Goal: Task Accomplishment & Management: Use online tool/utility

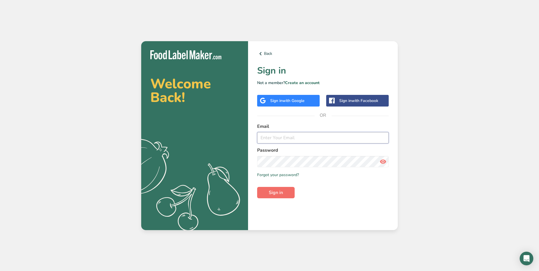
type input "[PERSON_NAME][EMAIL_ADDRESS][DOMAIN_NAME]"
click at [275, 195] on span "Sign in" at bounding box center [276, 192] width 14 height 7
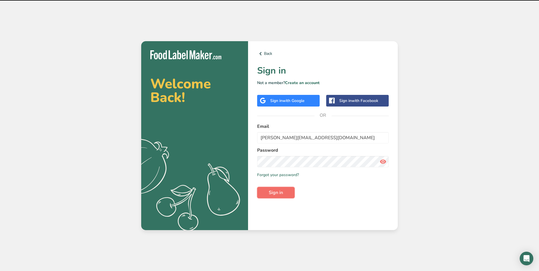
click at [278, 193] on span "Sign in" at bounding box center [276, 192] width 14 height 7
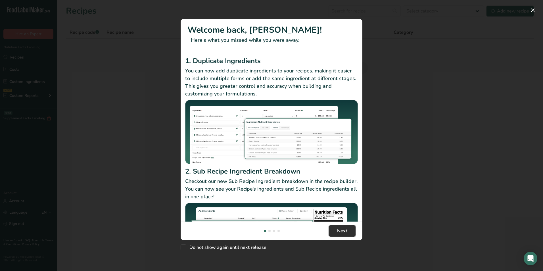
click at [345, 228] on span "Next" at bounding box center [342, 231] width 10 height 7
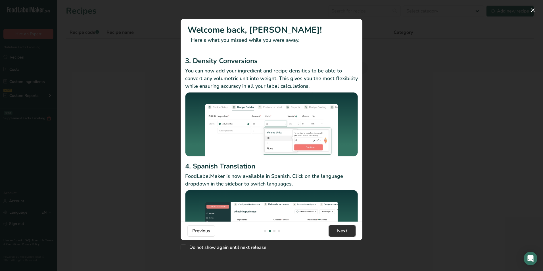
click at [342, 232] on span "Next" at bounding box center [342, 231] width 10 height 7
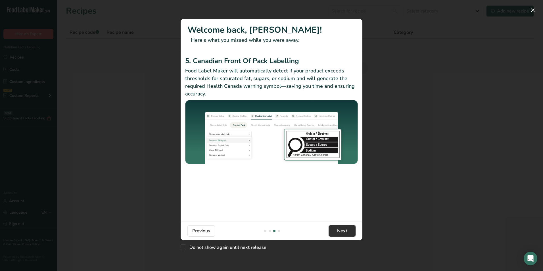
click at [342, 232] on span "Next" at bounding box center [342, 231] width 10 height 7
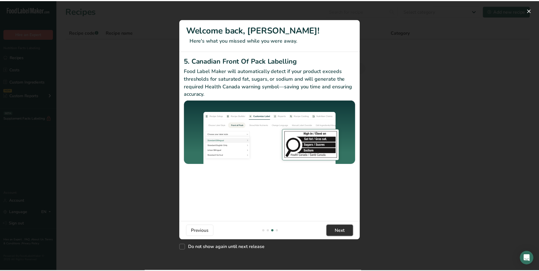
scroll to position [0, 545]
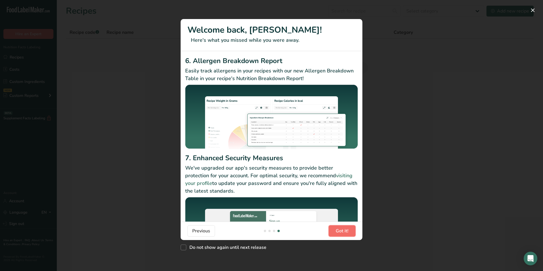
click at [343, 230] on span "Got it!" at bounding box center [342, 231] width 13 height 7
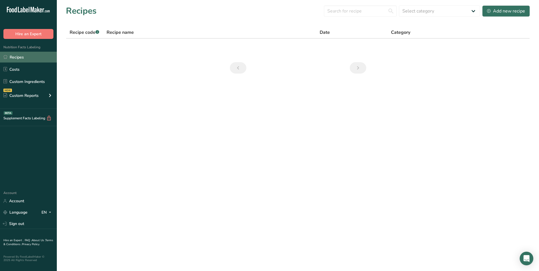
click at [13, 57] on link "Recipes" at bounding box center [28, 57] width 57 height 11
click at [27, 82] on link "Custom Ingredients" at bounding box center [28, 81] width 57 height 11
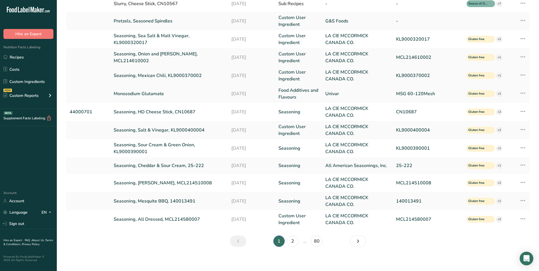
scroll to position [93, 0]
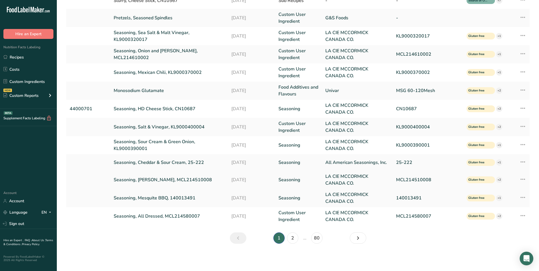
click at [155, 179] on link "Seasoning, [PERSON_NAME], MCL214510008" at bounding box center [169, 179] width 111 height 7
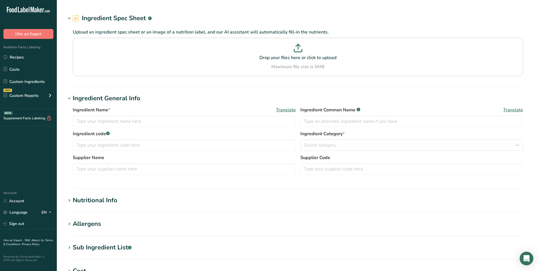
type input "Seasoning, [PERSON_NAME], MCL214510008"
type input "LA CIE MCCORMICK CANADA CO."
type input "MCL214510008"
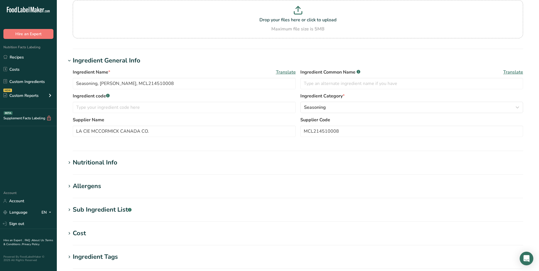
scroll to position [57, 0]
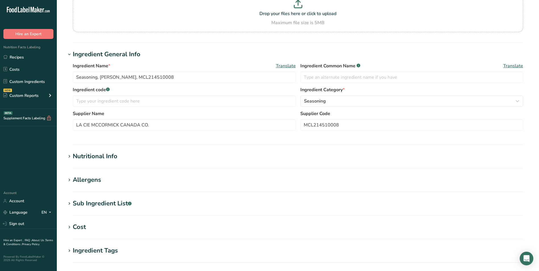
click at [69, 156] on icon at bounding box center [69, 157] width 5 height 8
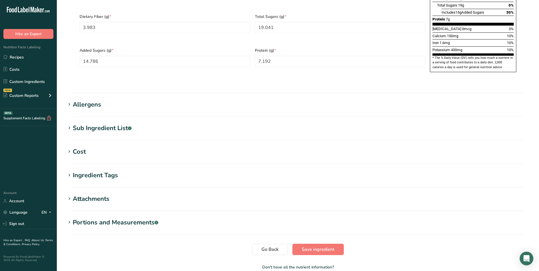
scroll to position [398, 0]
click at [68, 100] on icon at bounding box center [69, 104] width 5 height 8
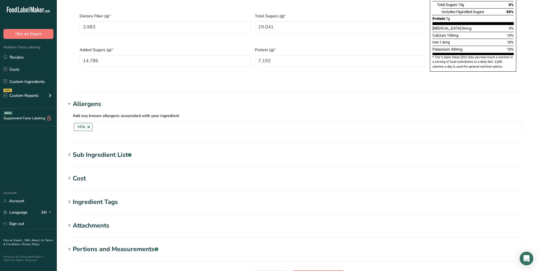
click at [70, 151] on icon at bounding box center [69, 155] width 5 height 8
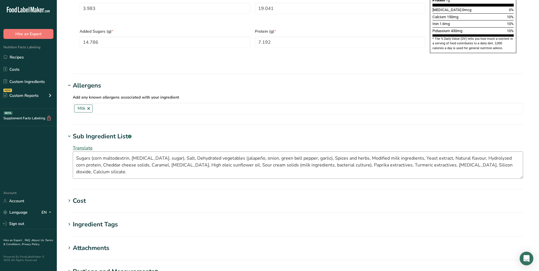
scroll to position [426, 0]
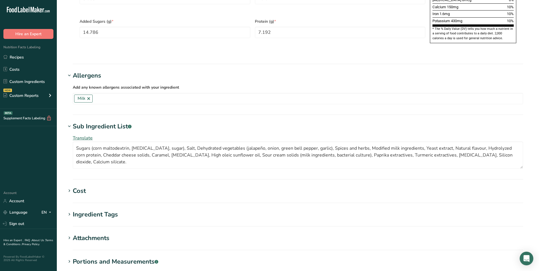
click at [69, 187] on icon at bounding box center [69, 191] width 5 height 8
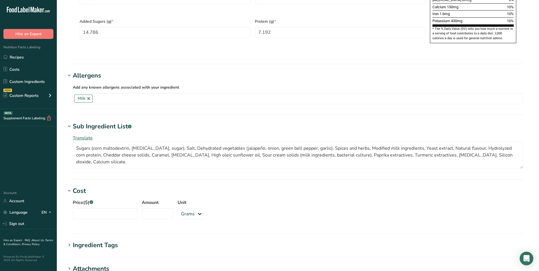
click at [71, 241] on icon at bounding box center [69, 245] width 5 height 8
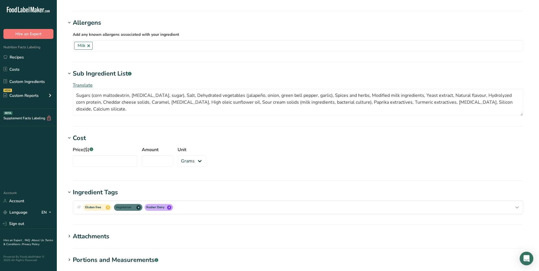
scroll to position [483, 0]
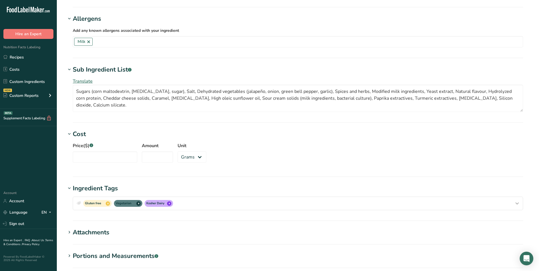
click at [70, 228] on icon at bounding box center [69, 232] width 5 height 8
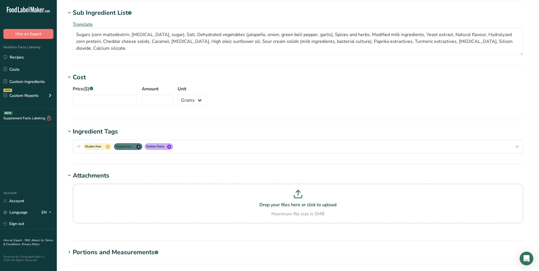
scroll to position [568, 0]
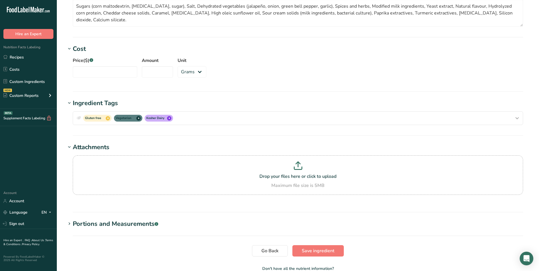
click at [70, 220] on icon at bounding box center [69, 224] width 5 height 8
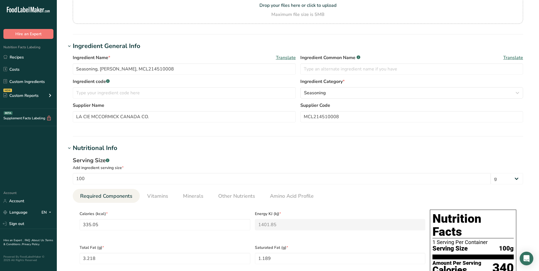
scroll to position [93, 0]
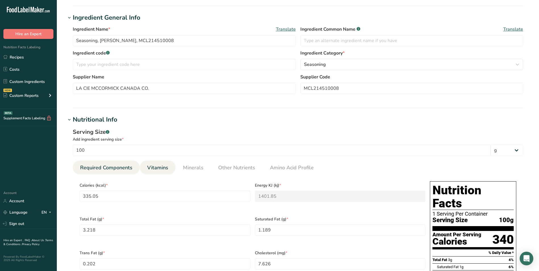
click at [154, 170] on span "Vitamins" at bounding box center [157, 168] width 21 height 8
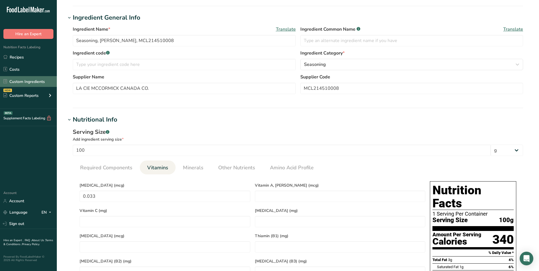
click at [36, 79] on link "Custom Ingredients" at bounding box center [28, 81] width 57 height 11
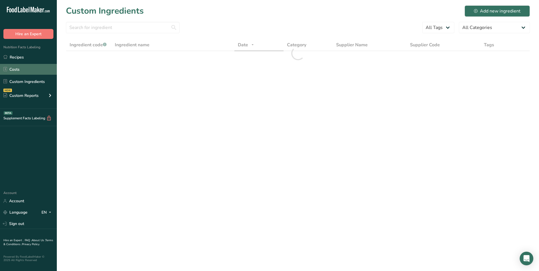
click at [17, 68] on link "Costs" at bounding box center [28, 69] width 57 height 11
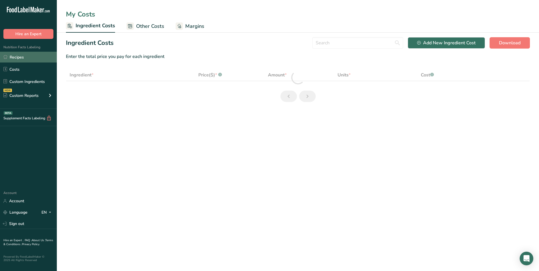
click at [17, 58] on link "Recipes" at bounding box center [28, 57] width 57 height 11
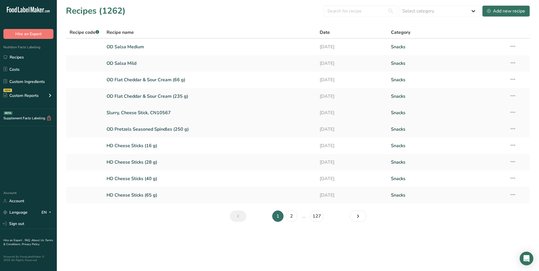
click at [128, 112] on link "Slurry, Cheese Stick, CN10567" at bounding box center [210, 113] width 207 height 12
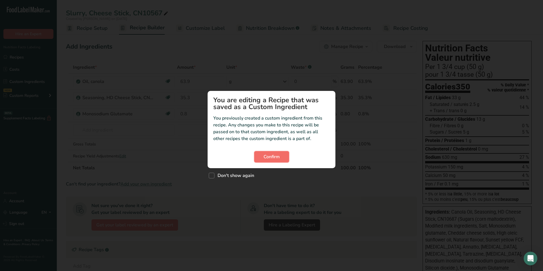
click at [271, 155] on span "Confirm" at bounding box center [272, 156] width 16 height 7
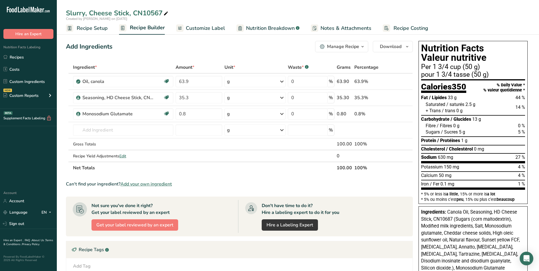
click at [87, 29] on span "Recipe Setup" at bounding box center [92, 28] width 31 height 8
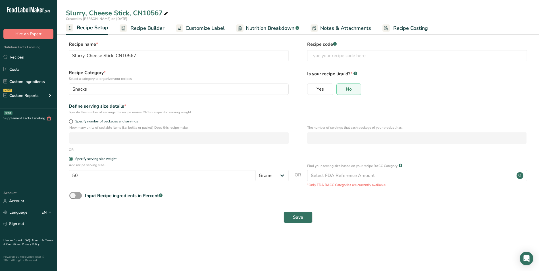
click at [134, 26] on span "Recipe Builder" at bounding box center [147, 28] width 34 height 8
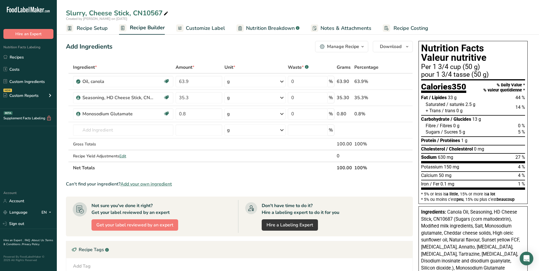
click at [198, 26] on span "Customize Label" at bounding box center [205, 28] width 39 height 8
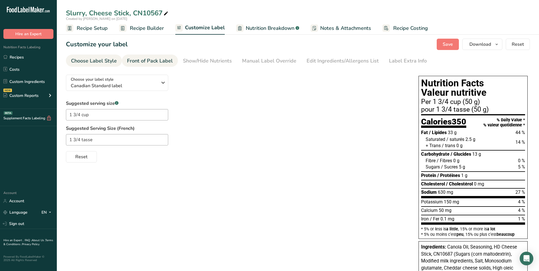
click at [149, 60] on div "Front of Pack Label" at bounding box center [150, 61] width 46 height 8
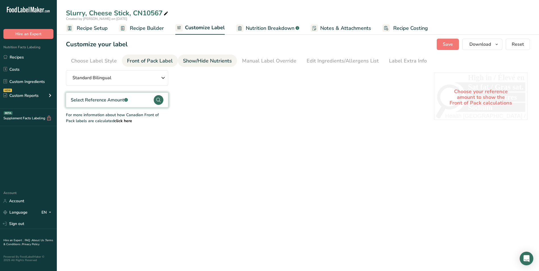
click at [209, 62] on div "Show/Hide Nutrients" at bounding box center [207, 61] width 49 height 8
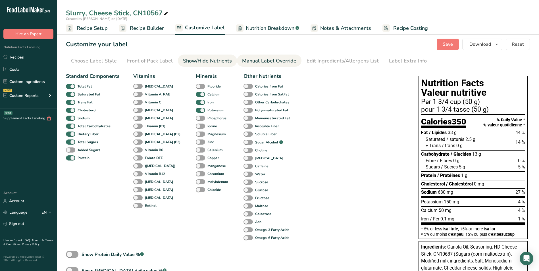
click at [270, 63] on div "Manual Label Override" at bounding box center [269, 61] width 54 height 8
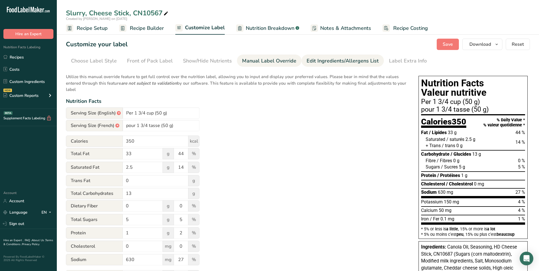
click at [326, 60] on div "Edit Ingredients/Allergens List" at bounding box center [343, 61] width 72 height 8
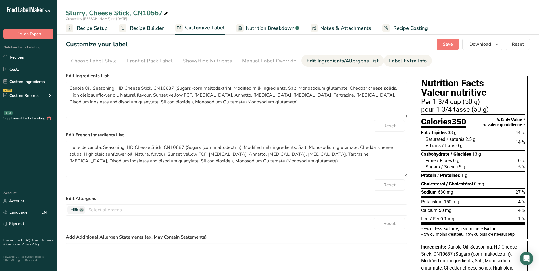
click at [393, 61] on div "Label Extra Info" at bounding box center [408, 61] width 38 height 8
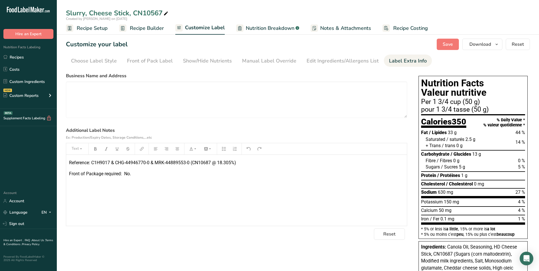
click at [262, 30] on span "Nutrition Breakdown" at bounding box center [270, 28] width 49 height 8
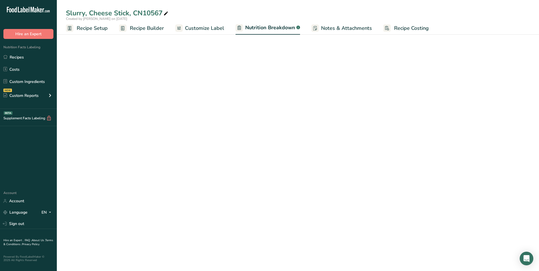
select select "Calories"
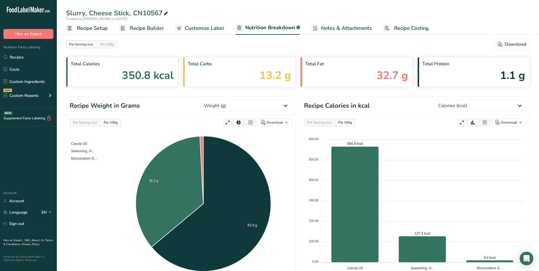
click at [344, 29] on span "Notes & Attachments" at bounding box center [346, 28] width 51 height 8
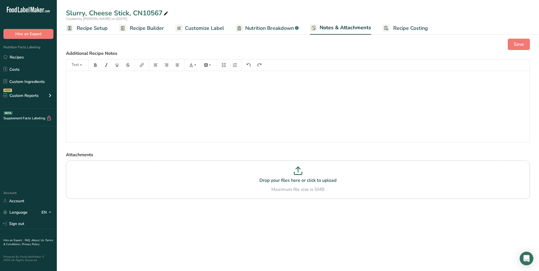
click at [403, 27] on span "Recipe Costing" at bounding box center [410, 28] width 35 height 8
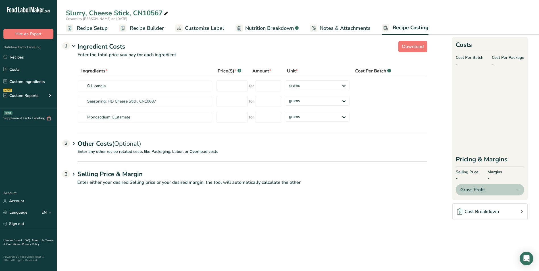
click at [81, 27] on span "Recipe Setup" at bounding box center [92, 28] width 31 height 8
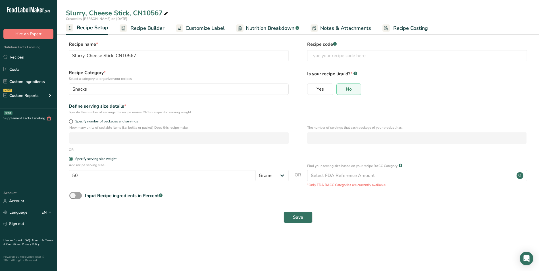
click at [144, 29] on span "Recipe Builder" at bounding box center [147, 28] width 34 height 8
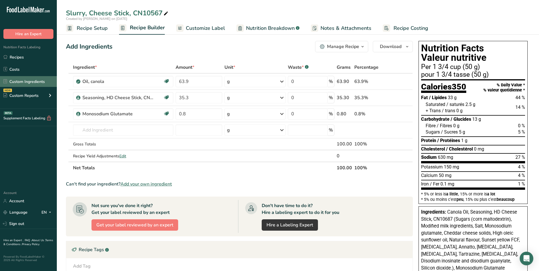
click at [22, 81] on link "Custom Ingredients" at bounding box center [28, 81] width 57 height 11
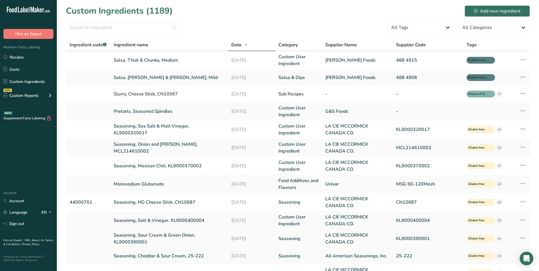
scroll to position [28, 0]
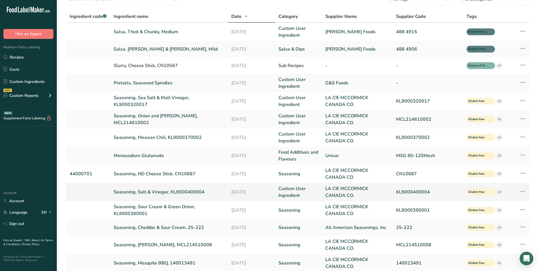
click at [150, 190] on link "Seasoning, Salt & Vinegar, KL9000400004" at bounding box center [169, 192] width 111 height 7
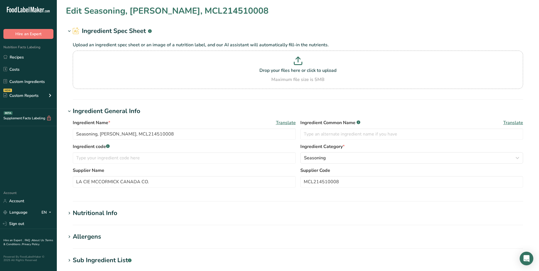
type input "Seasoning, Salt & Vinegar, KL9000400004"
type input "KL9000400004"
click at [75, 212] on div "Nutritional Info" at bounding box center [95, 213] width 45 height 9
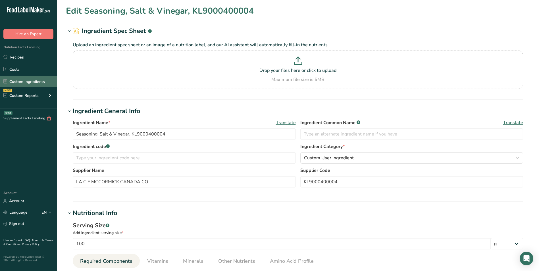
click at [21, 82] on link "Custom Ingredients" at bounding box center [28, 81] width 57 height 11
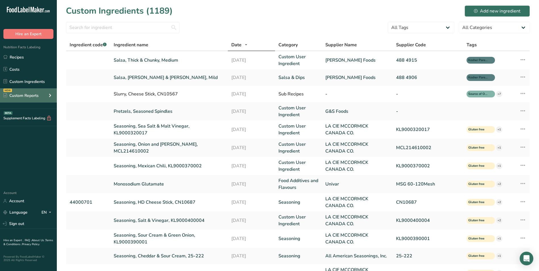
click at [24, 96] on div "Custom Reports" at bounding box center [20, 96] width 35 height 6
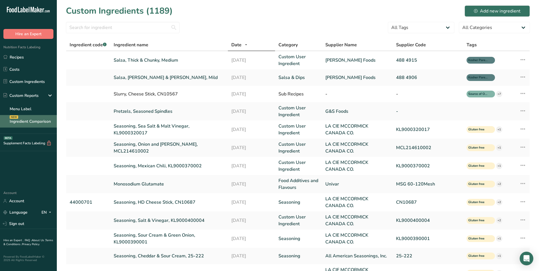
click at [26, 118] on link "Ingredient Comparison NEW" at bounding box center [28, 121] width 57 height 12
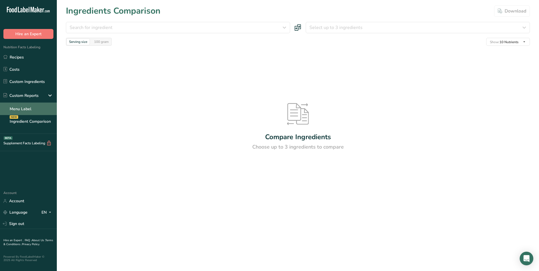
click at [24, 108] on link "Menu Label" at bounding box center [28, 109] width 57 height 12
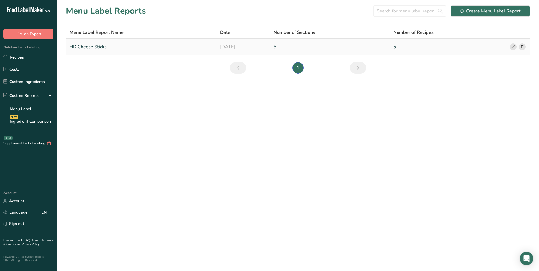
click at [88, 47] on link "HD Cheese Sticks" at bounding box center [142, 47] width 144 height 12
